Goal: Find specific page/section: Find specific page/section

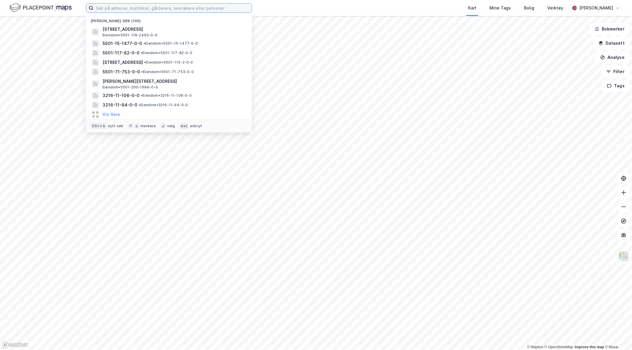
click at [136, 10] on input at bounding box center [172, 8] width 158 height 9
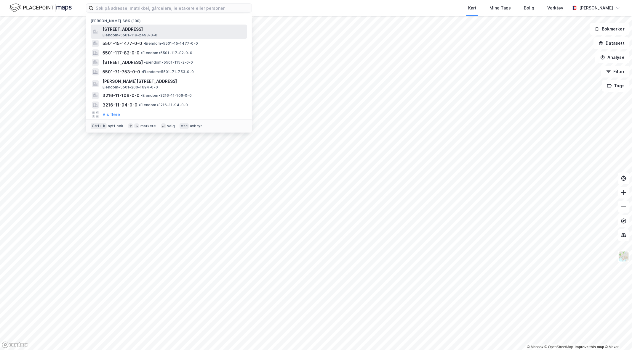
click at [133, 30] on span "[STREET_ADDRESS]" at bounding box center [173, 29] width 142 height 7
